Goal: Task Accomplishment & Management: Complete application form

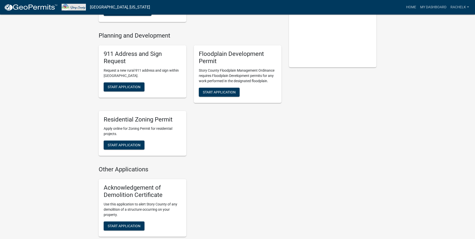
scroll to position [125, 0]
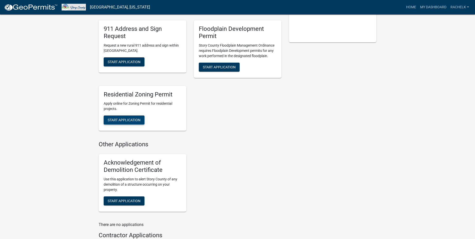
click at [127, 122] on button "Start Application" at bounding box center [124, 119] width 41 height 9
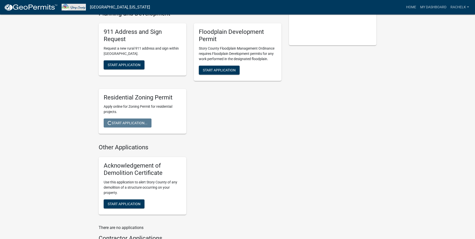
scroll to position [97, 0]
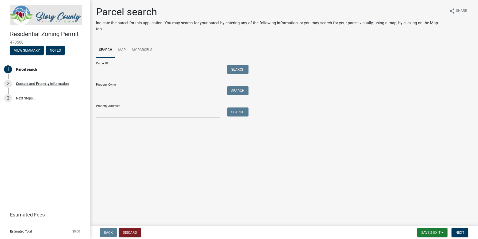
click at [163, 73] on input "Parcel ID:" at bounding box center [158, 70] width 124 height 10
click at [155, 69] on input "Parcel ID:" at bounding box center [158, 70] width 124 height 10
type input "0913200160"
type input "PO BOX 535"
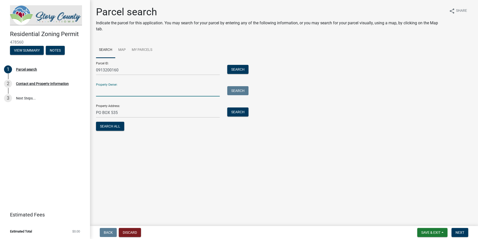
click at [138, 93] on input "Property Owner:" at bounding box center [158, 91] width 124 height 10
type input "Manatt's, Inc."
click at [107, 126] on button "Search All" at bounding box center [110, 126] width 28 height 9
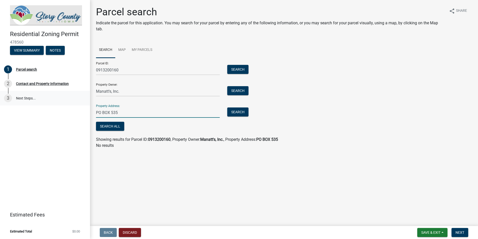
drag, startPoint x: 138, startPoint y: 110, endPoint x: 24, endPoint y: 104, distance: 114.0
click at [24, 104] on div "Residential Zoning Permit 478560 View Summary Notes 1 Parcel search 2 Contact a…" at bounding box center [239, 119] width 478 height 239
click at [108, 129] on button "Search All" at bounding box center [110, 126] width 28 height 9
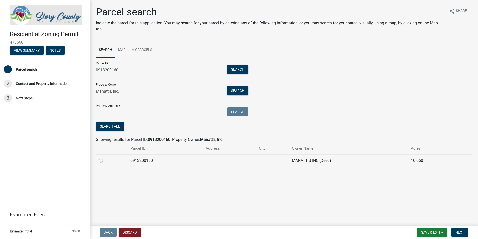
click at [105, 157] on label at bounding box center [105, 157] width 0 height 0
click at [105, 160] on input "radio" at bounding box center [106, 158] width 3 height 3
radio input "true"
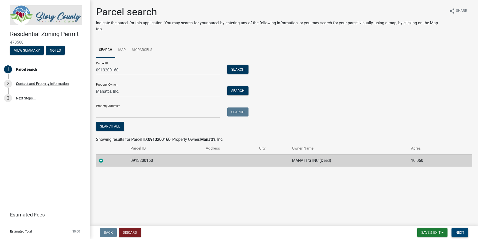
click at [457, 231] on span "Next" at bounding box center [460, 232] width 9 height 4
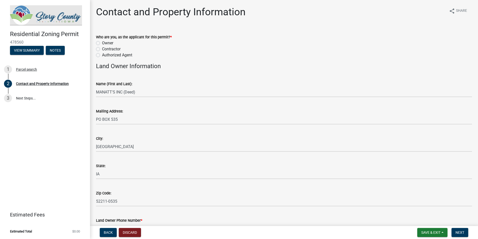
click at [124, 55] on label "Authorized Agent" at bounding box center [117, 55] width 30 height 6
click at [105, 55] on input "Authorized Agent" at bounding box center [103, 53] width 3 height 3
radio input "true"
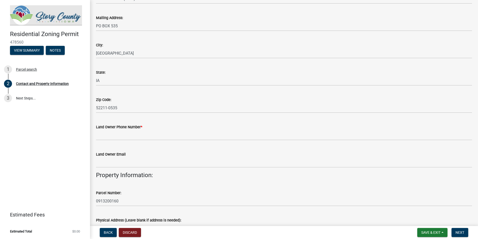
scroll to position [100, 0]
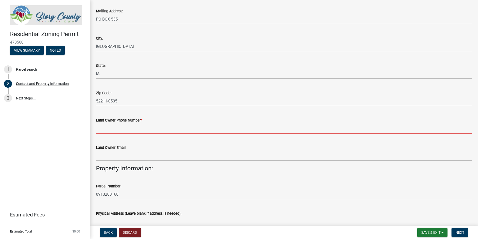
click at [133, 129] on input "Land Owner Phone Number *" at bounding box center [284, 128] width 376 height 10
type input "6415229206"
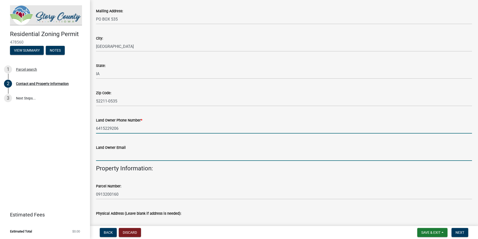
type input "[PERSON_NAME][EMAIL_ADDRESS][DOMAIN_NAME]"
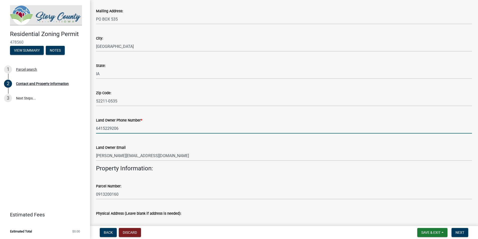
type input "[GEOGRAPHIC_DATA]"
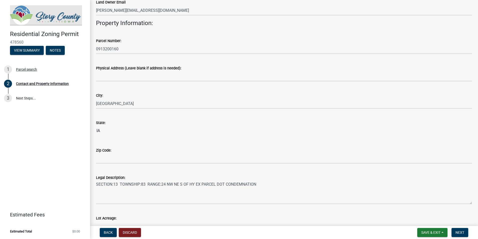
scroll to position [250, 0]
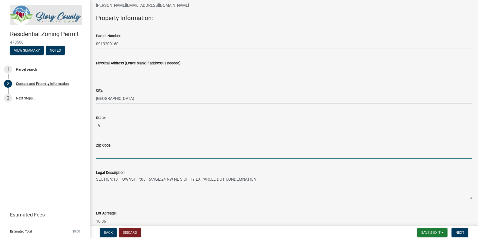
click at [144, 149] on input "Zip Code:" at bounding box center [284, 153] width 376 height 10
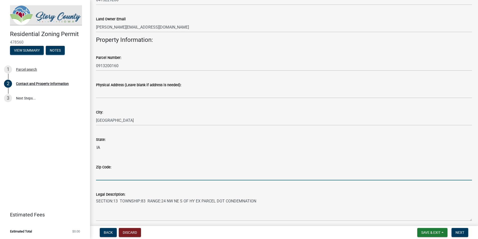
scroll to position [200, 0]
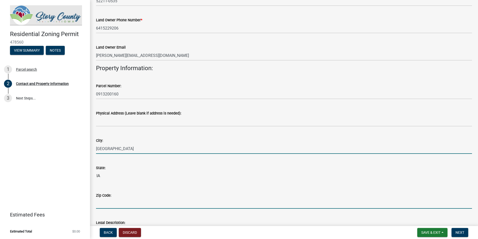
click at [144, 149] on input "[GEOGRAPHIC_DATA]" at bounding box center [284, 148] width 376 height 10
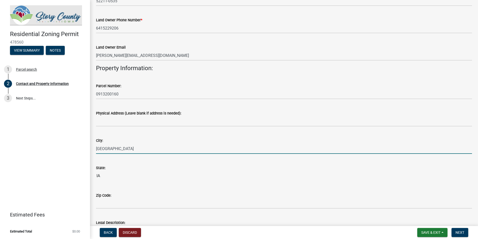
drag, startPoint x: 144, startPoint y: 149, endPoint x: 46, endPoint y: 139, distance: 98.4
click at [46, 139] on div "Residential Zoning Permit 478560 View Summary Notes 1 Parcel search 2 Contact a…" at bounding box center [239, 119] width 478 height 239
type input "[PERSON_NAME]"
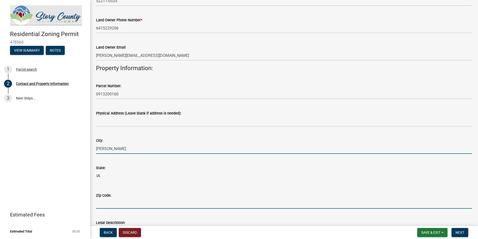
type input "50010"
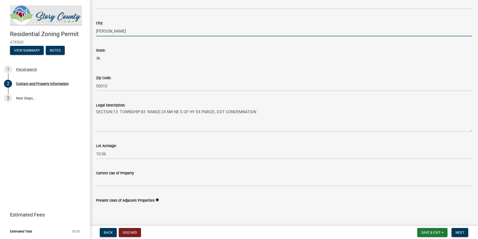
scroll to position [325, 0]
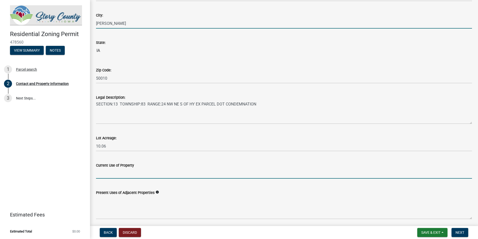
click at [127, 176] on input "Current Use of Property" at bounding box center [284, 173] width 376 height 10
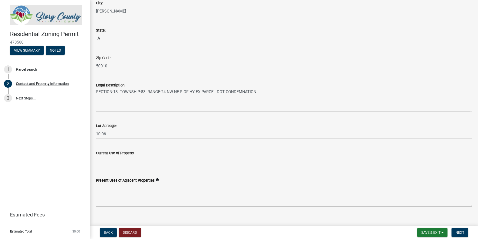
scroll to position [344, 0]
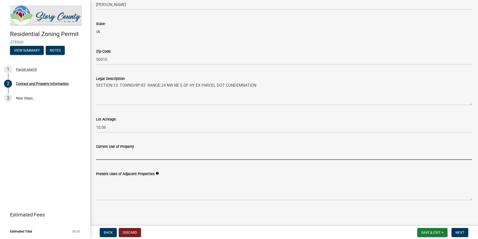
click at [156, 172] on icon "info" at bounding box center [158, 173] width 4 height 4
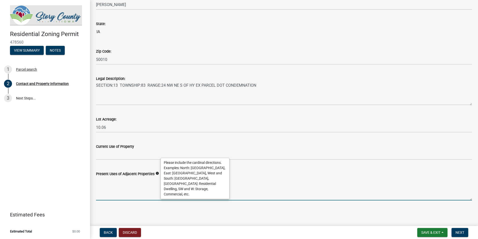
click at [139, 193] on textarea "Present Uses of Adjacent Properties" at bounding box center [284, 189] width 376 height 24
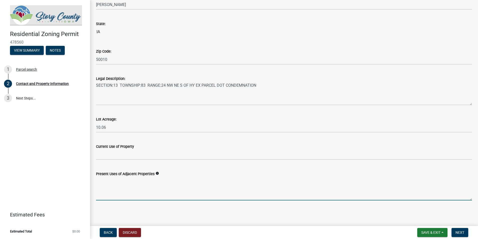
click at [157, 171] on icon "info" at bounding box center [158, 173] width 4 height 4
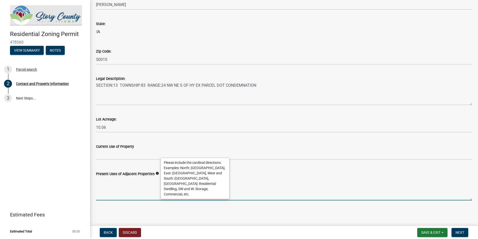
click at [119, 196] on textarea "Present Uses of Adjacent Properties" at bounding box center [284, 189] width 376 height 24
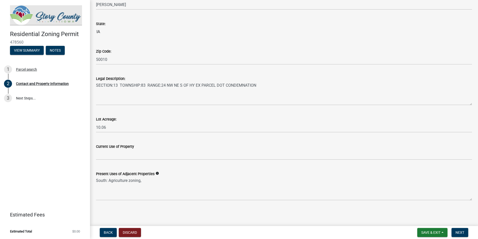
click at [156, 173] on icon "info" at bounding box center [158, 173] width 4 height 4
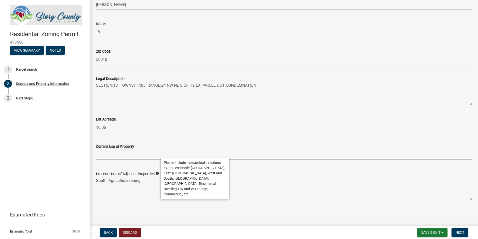
click at [156, 173] on icon "info" at bounding box center [158, 173] width 4 height 4
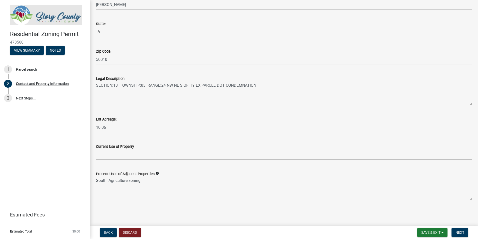
click at [96, 180] on div "Present Uses of Adjacent Properties info South: Agriculture zoning," at bounding box center [284, 182] width 384 height 37
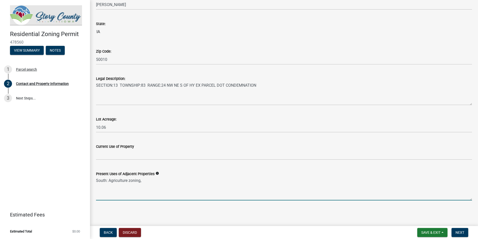
click at [96, 181] on textarea "South: Agriculture zoning," at bounding box center [284, 189] width 376 height 24
click at [137, 182] on textarea "West: [GEOGRAPHIC_DATA], [GEOGRAPHIC_DATA]: South: Agriculture zoning," at bounding box center [284, 189] width 376 height 24
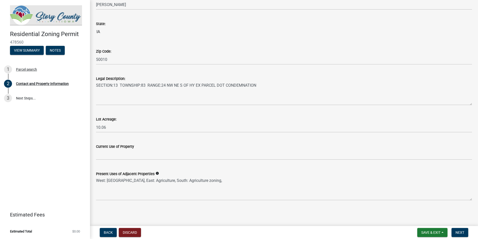
click at [158, 173] on icon "info" at bounding box center [158, 173] width 4 height 4
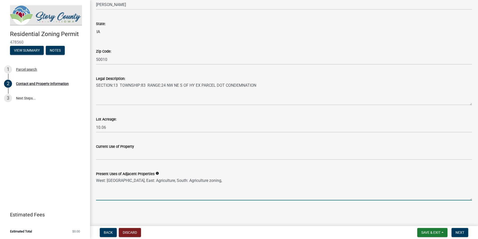
click at [169, 182] on textarea "West: [GEOGRAPHIC_DATA], East: Agriculture, South: Agriculture zoning," at bounding box center [284, 189] width 376 height 24
type textarea "West: [GEOGRAPHIC_DATA], East: Agriculture, South: Storage, Agriculture zoning,"
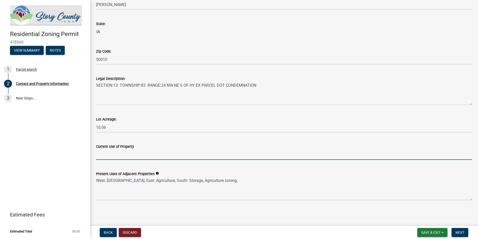
click at [133, 155] on input "Current Use of Property" at bounding box center [284, 154] width 376 height 10
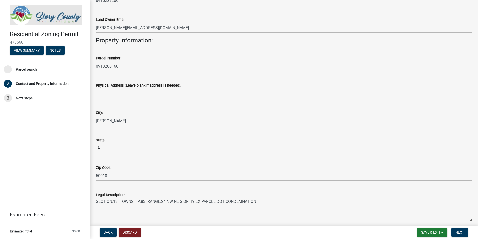
scroll to position [219, 0]
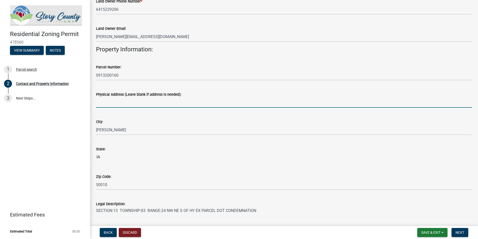
click at [141, 102] on input "Physical Address (Leave blank if address is needed):" at bounding box center [284, 102] width 376 height 10
click at [113, 99] on input "510" at bounding box center [284, 102] width 376 height 10
drag, startPoint x: 113, startPoint y: 101, endPoint x: -25, endPoint y: 93, distance: 137.8
click at [0, 93] on html "Internet Explorer does NOT work with GeoPermits. Get a new browser for more sec…" at bounding box center [239, 119] width 478 height 239
type input "[STREET_ADDRESS]"
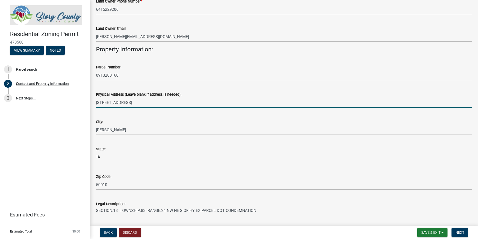
click at [214, 92] on div "Physical Address (Leave blank if address is needed):" at bounding box center [284, 94] width 376 height 6
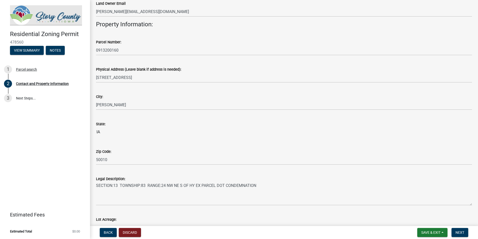
scroll to position [344, 0]
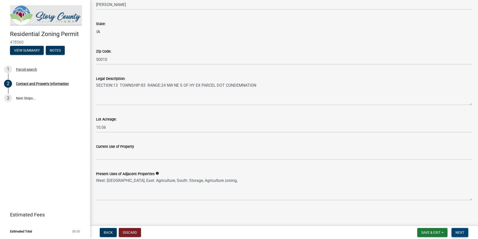
click at [456, 230] on button "Next" at bounding box center [460, 232] width 17 height 9
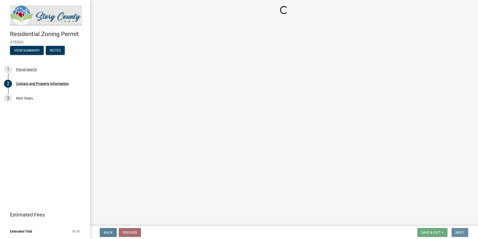
scroll to position [0, 0]
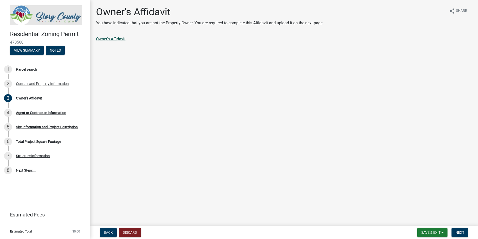
click at [113, 37] on link "Owner's Affidavit" at bounding box center [111, 39] width 30 height 5
